Goal: Find specific page/section: Find specific page/section

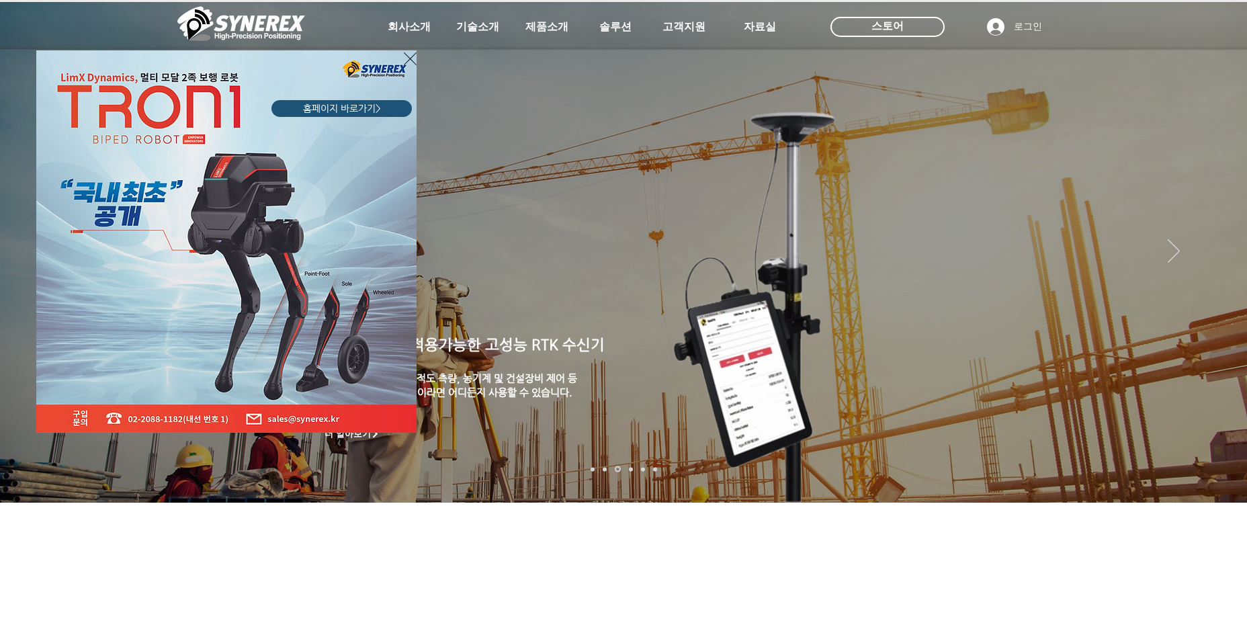
click at [550, 29] on div "LimX Dinamics" at bounding box center [623, 314] width 1247 height 629
click at [409, 55] on icon "사이트로 돌아가기" at bounding box center [410, 58] width 13 height 17
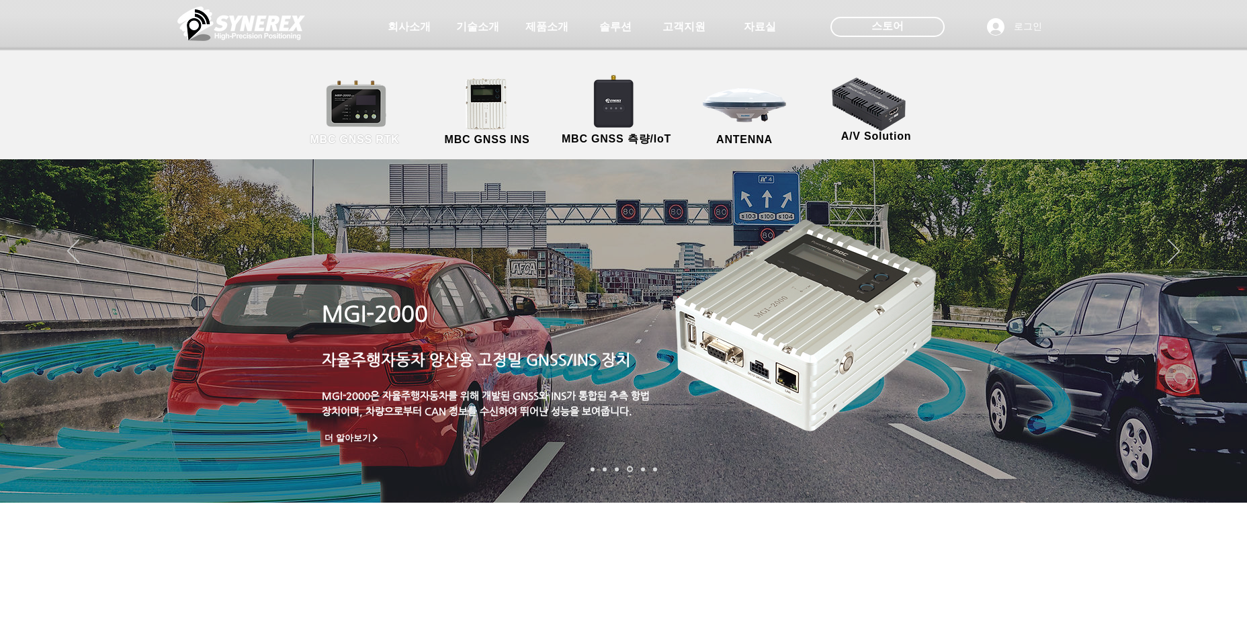
click at [352, 112] on link "MBC GNSS RTK" at bounding box center [354, 112] width 121 height 71
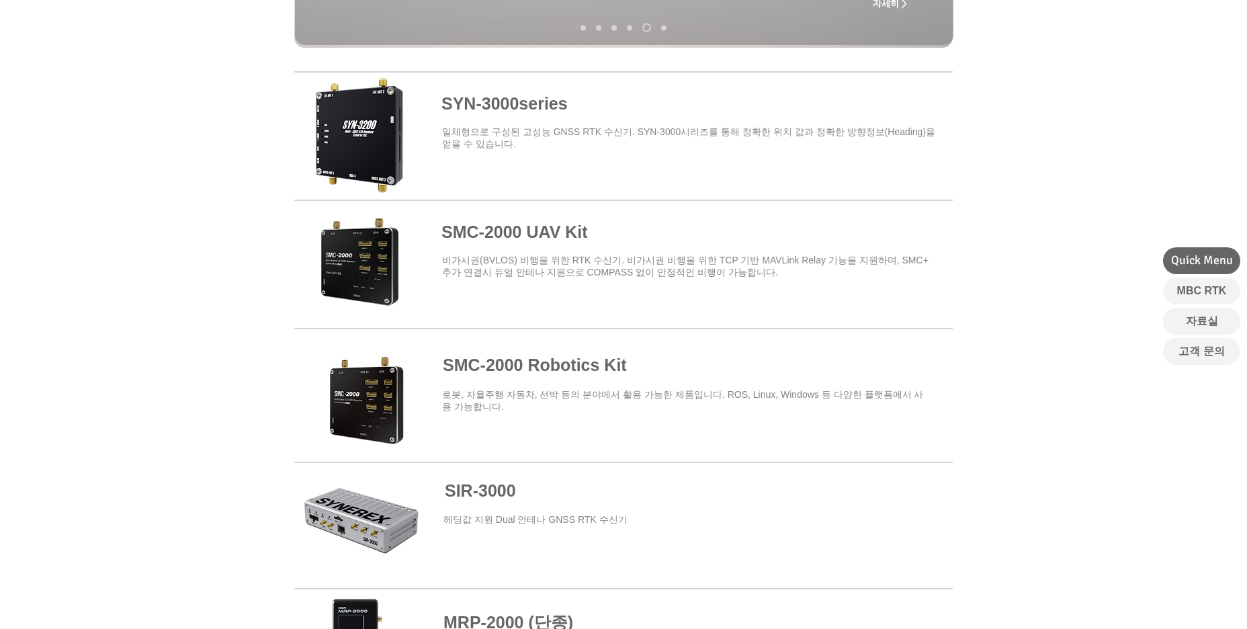
scroll to position [403, 0]
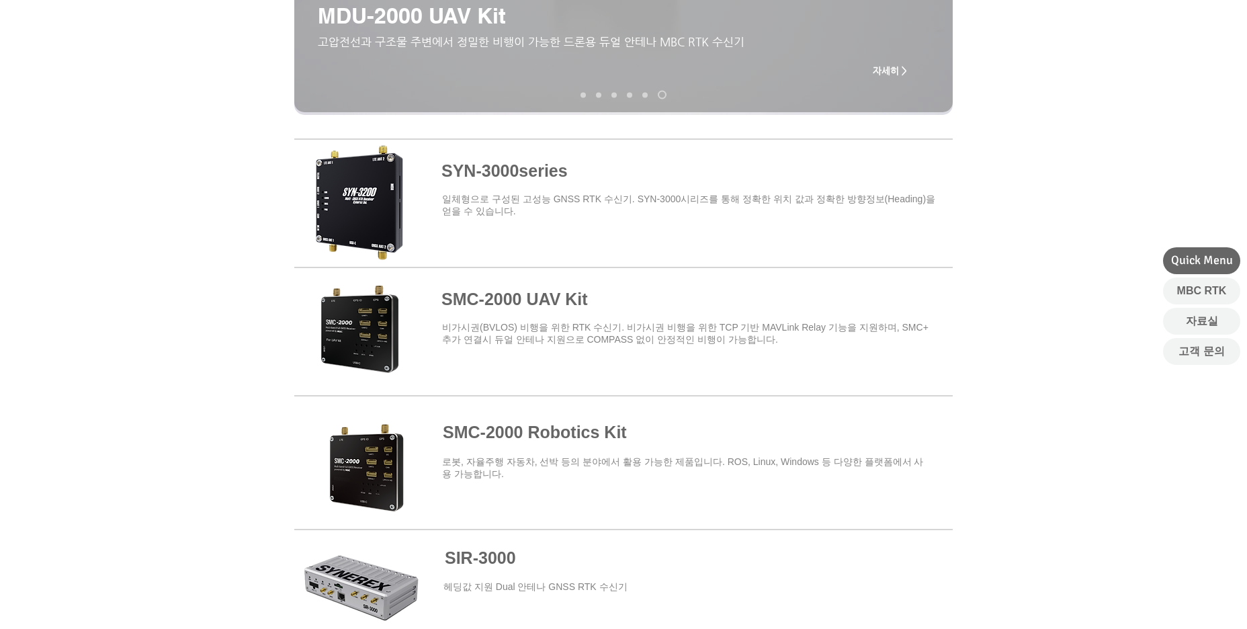
click at [377, 595] on span at bounding box center [623, 593] width 659 height 122
